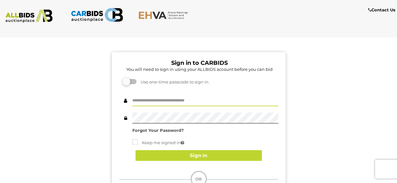
click at [157, 102] on input "text" at bounding box center [205, 100] width 146 height 11
type input "**********"
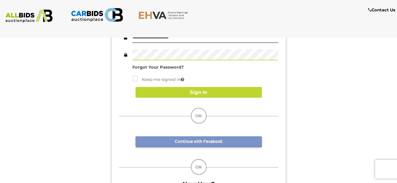
scroll to position [95, 0]
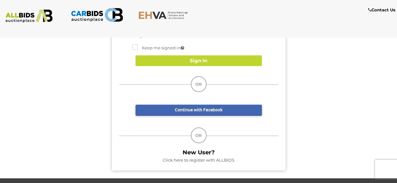
click at [206, 159] on link "Click here to register with ALLBIDS" at bounding box center [198, 159] width 72 height 5
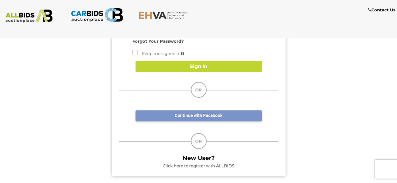
scroll to position [38, 0]
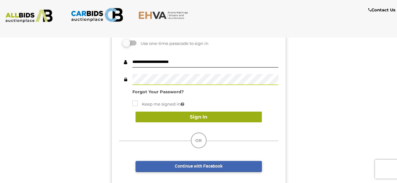
click at [188, 120] on button "Sign In" at bounding box center [198, 116] width 126 height 11
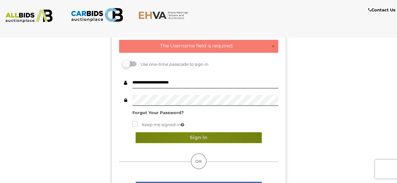
click at [192, 139] on button "Sign In" at bounding box center [198, 137] width 126 height 11
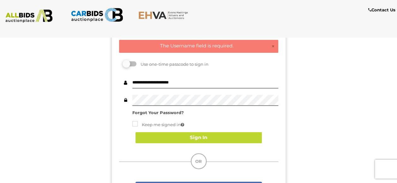
click at [151, 115] on strong "Forgot Your Password?" at bounding box center [157, 112] width 51 height 5
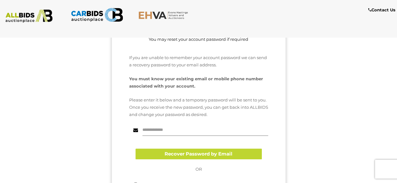
click at [148, 130] on input "text" at bounding box center [205, 130] width 126 height 11
type input "**********"
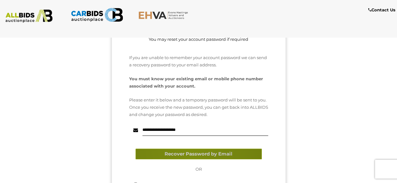
click at [189, 152] on button "Recover Password by Email" at bounding box center [198, 153] width 126 height 11
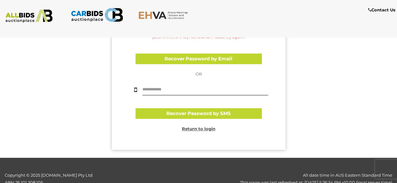
scroll to position [165, 0]
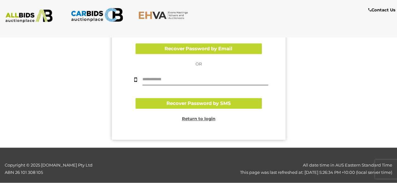
click at [197, 119] on u "Return to login" at bounding box center [198, 118] width 33 height 5
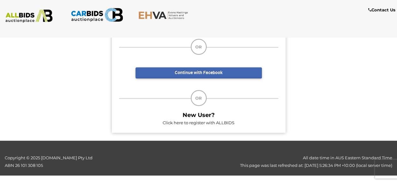
scroll to position [154, 0]
click at [223, 122] on link "Click here to register with ALLBIDS" at bounding box center [198, 122] width 72 height 5
